Goal: Task Accomplishment & Management: Manage account settings

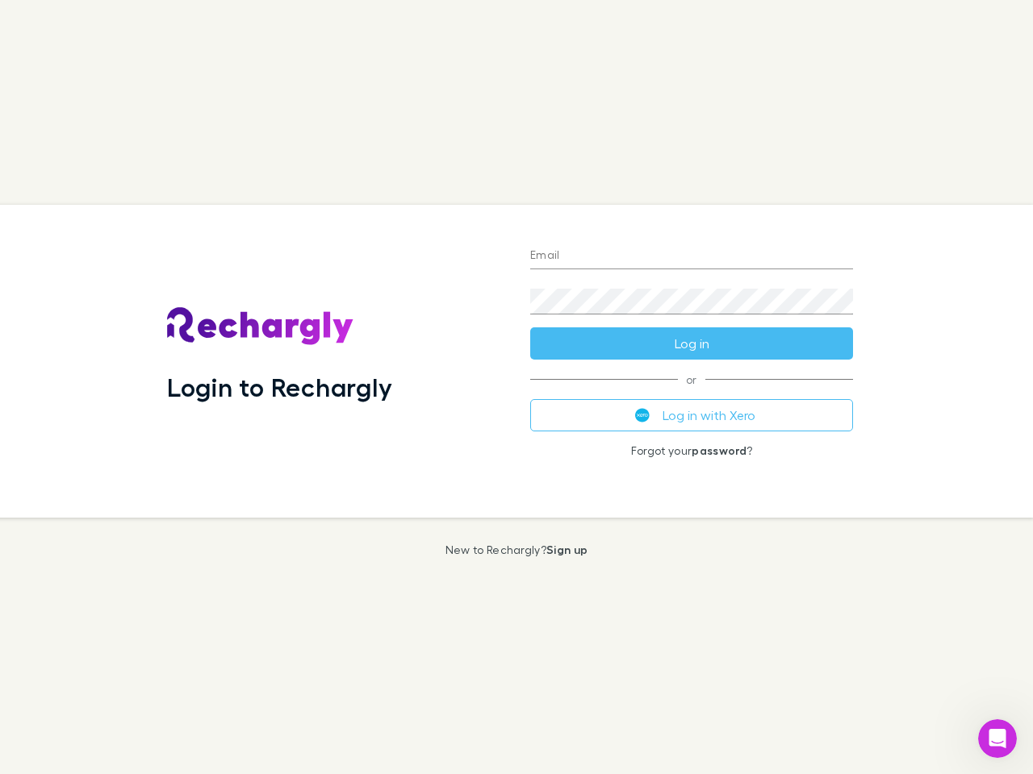
click at [516, 387] on div "Login to Rechargly" at bounding box center [335, 361] width 363 height 313
click at [691, 257] on input "Email" at bounding box center [691, 257] width 323 height 26
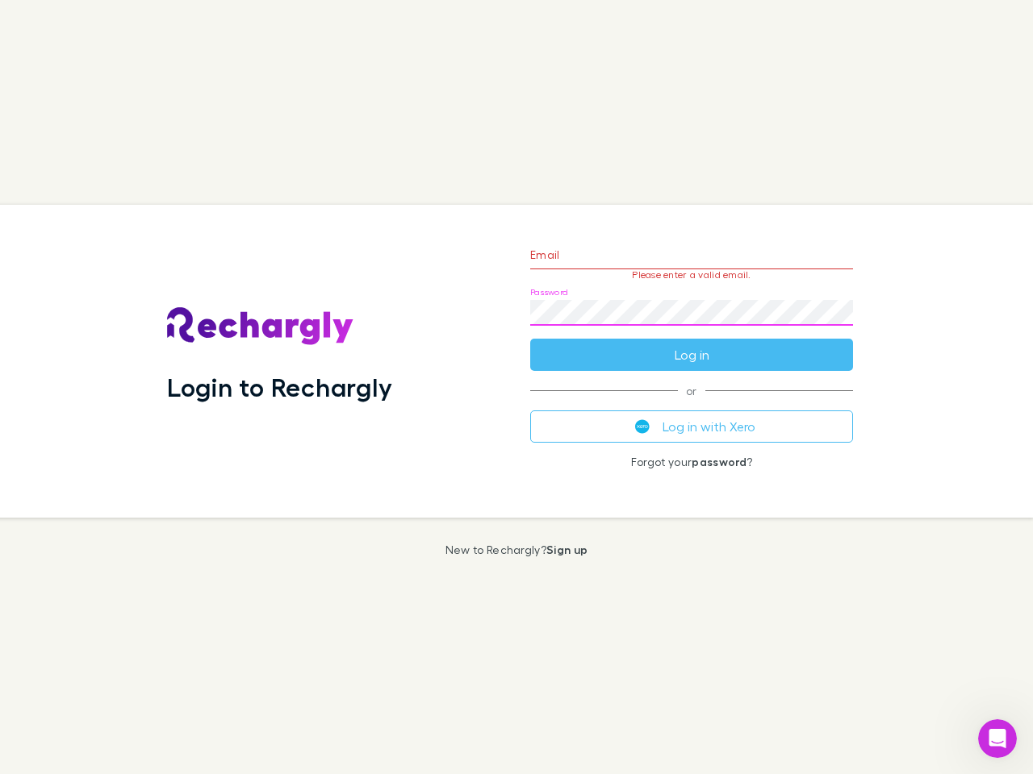
click at [691, 344] on form "Email Please enter a valid email. Password Log in" at bounding box center [691, 301] width 323 height 140
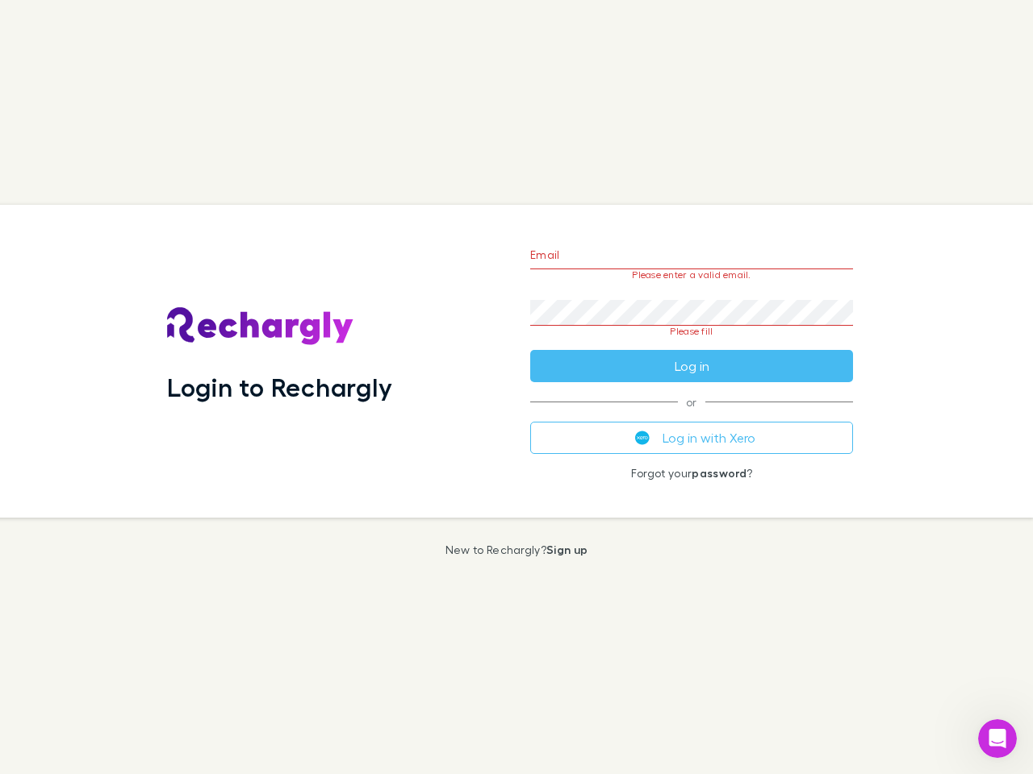
click at [691, 415] on div "Email Please enter a valid email. Password Please fill Log in or Log in with Xe…" at bounding box center [691, 361] width 349 height 313
